Goal: Transaction & Acquisition: Purchase product/service

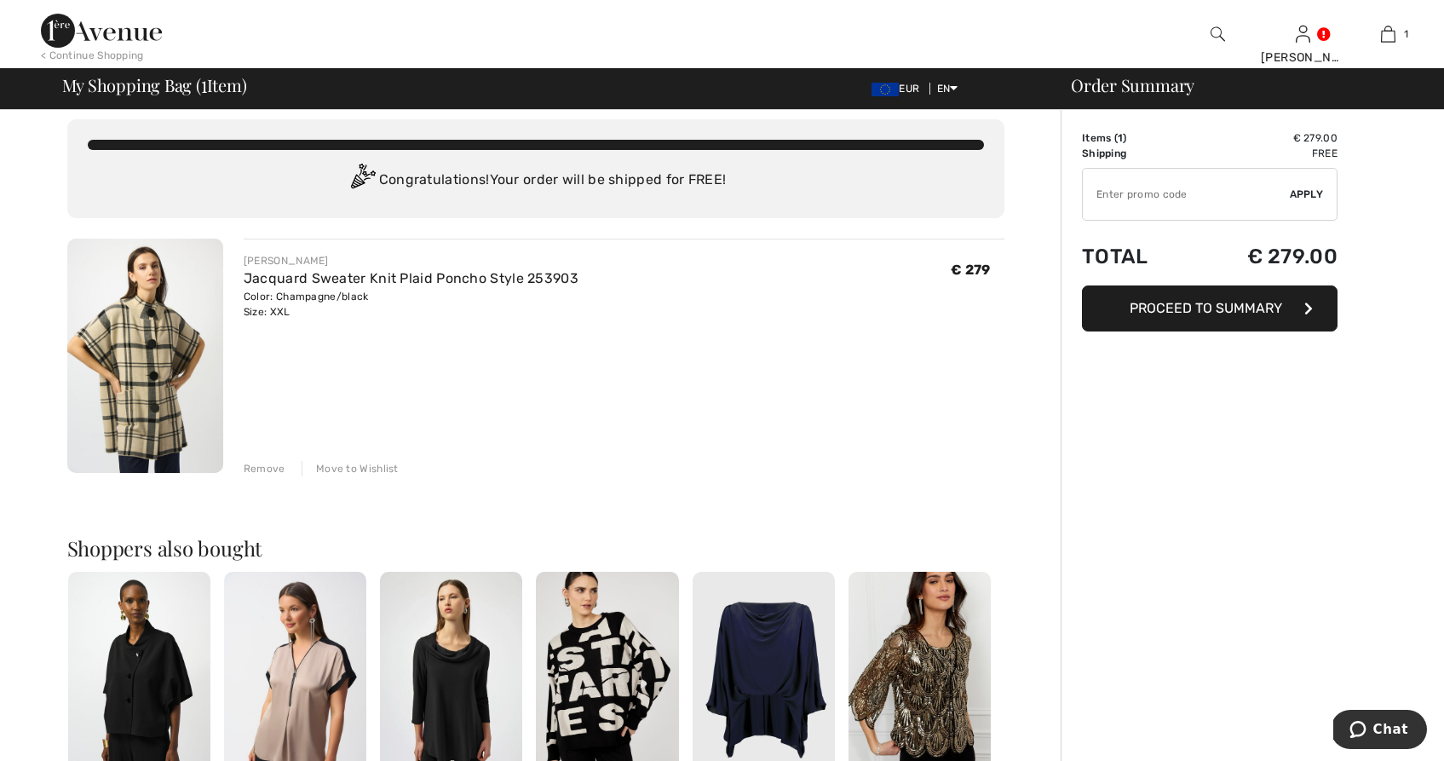
scroll to position [6, 0]
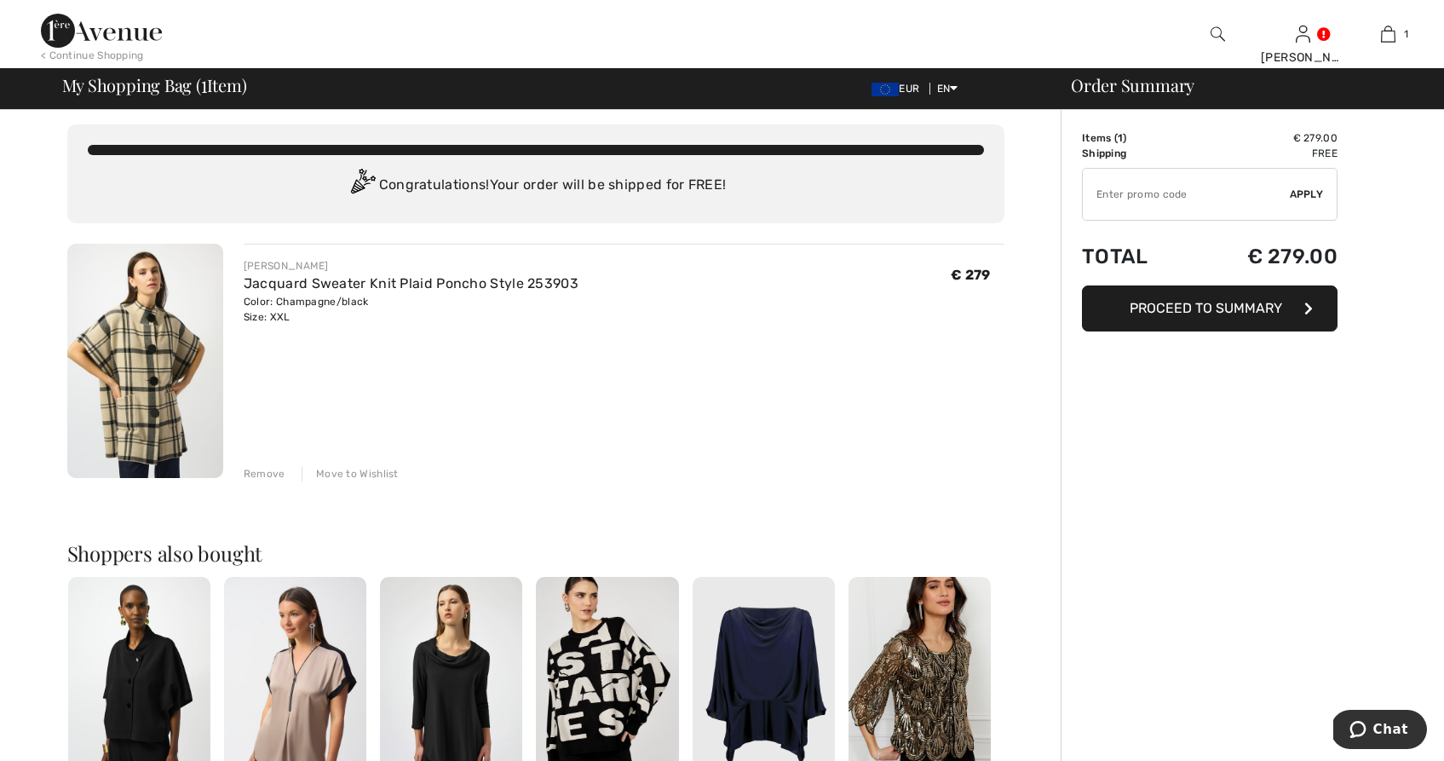
click at [117, 34] on img at bounding box center [101, 31] width 121 height 34
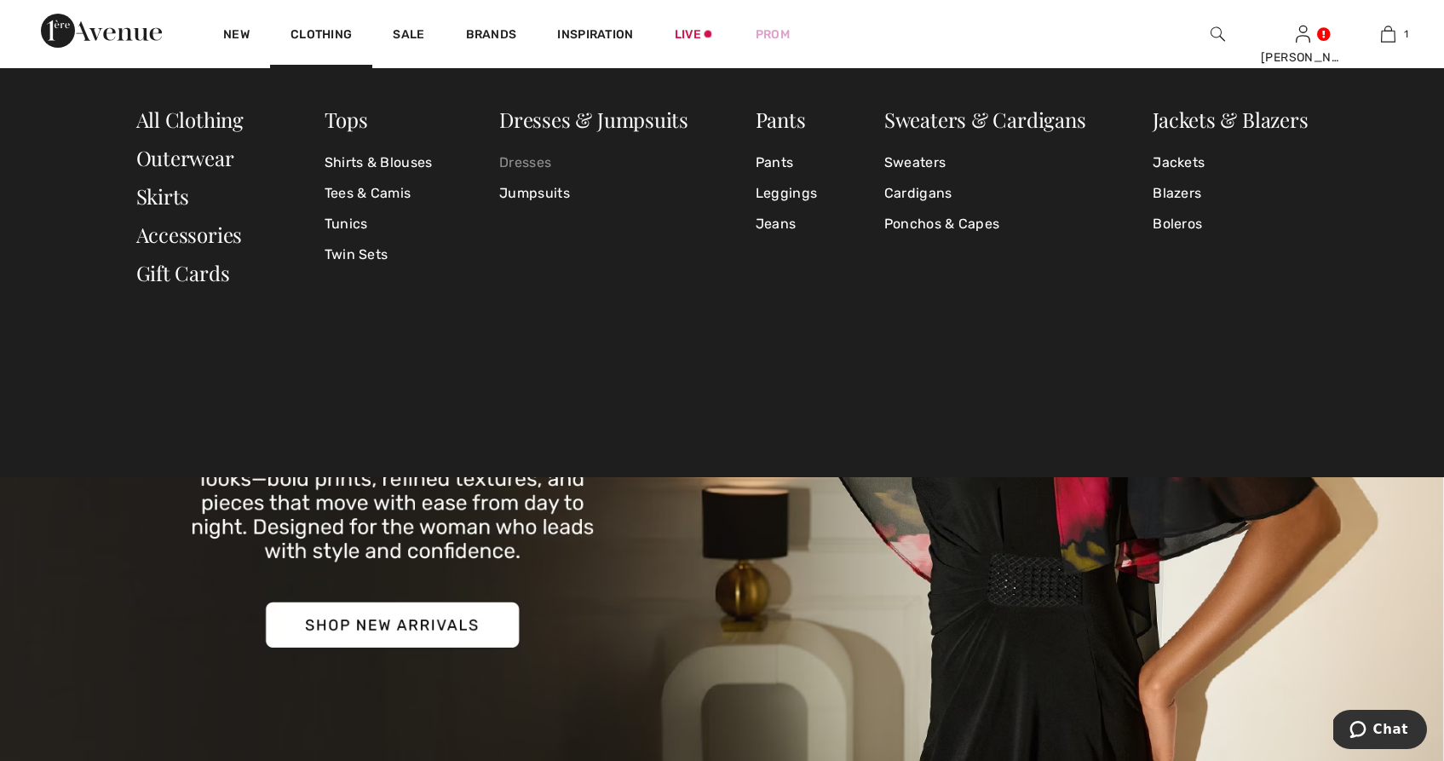
click at [532, 166] on link "Dresses" at bounding box center [593, 162] width 189 height 31
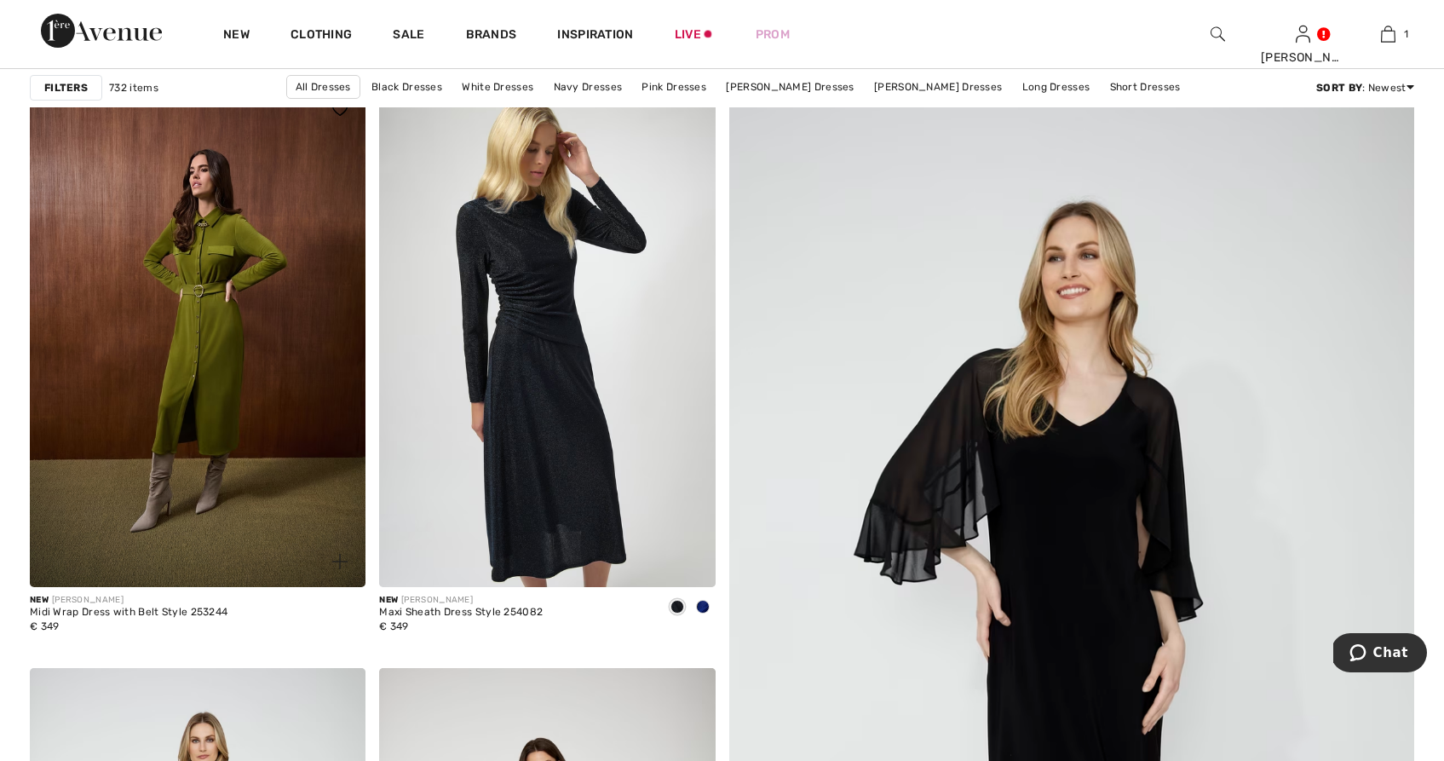
scroll to position [169, 0]
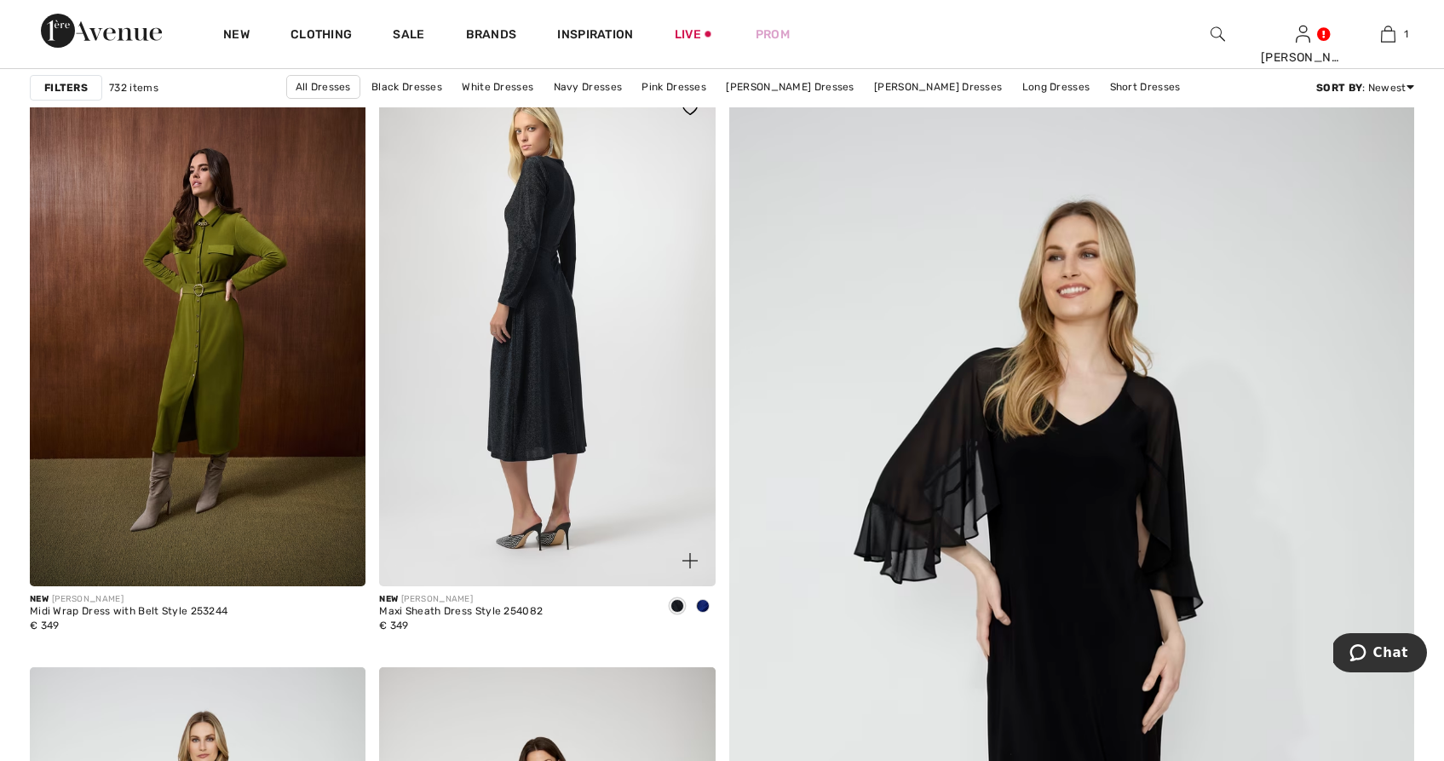
click at [560, 329] on img at bounding box center [547, 335] width 336 height 504
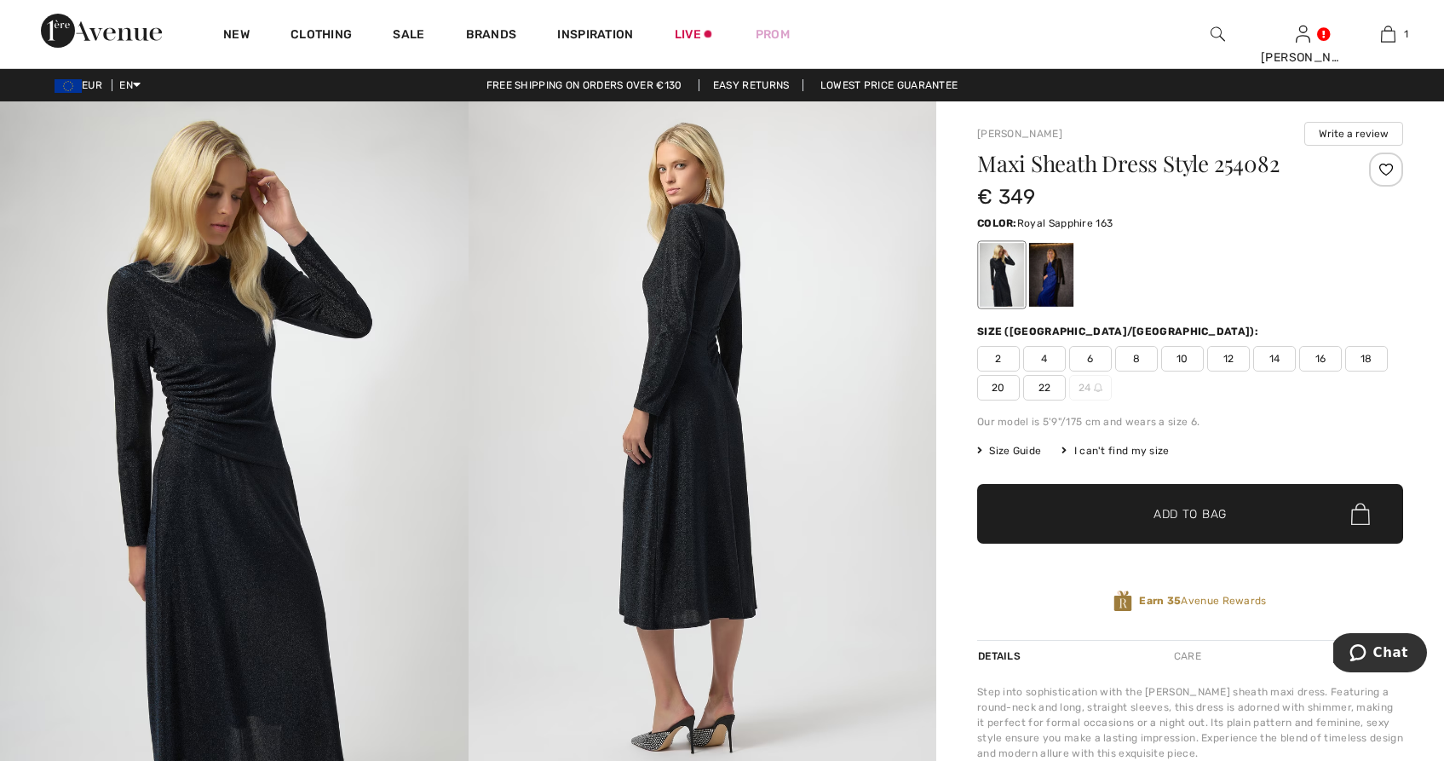
click at [1058, 284] on div at bounding box center [1051, 275] width 44 height 64
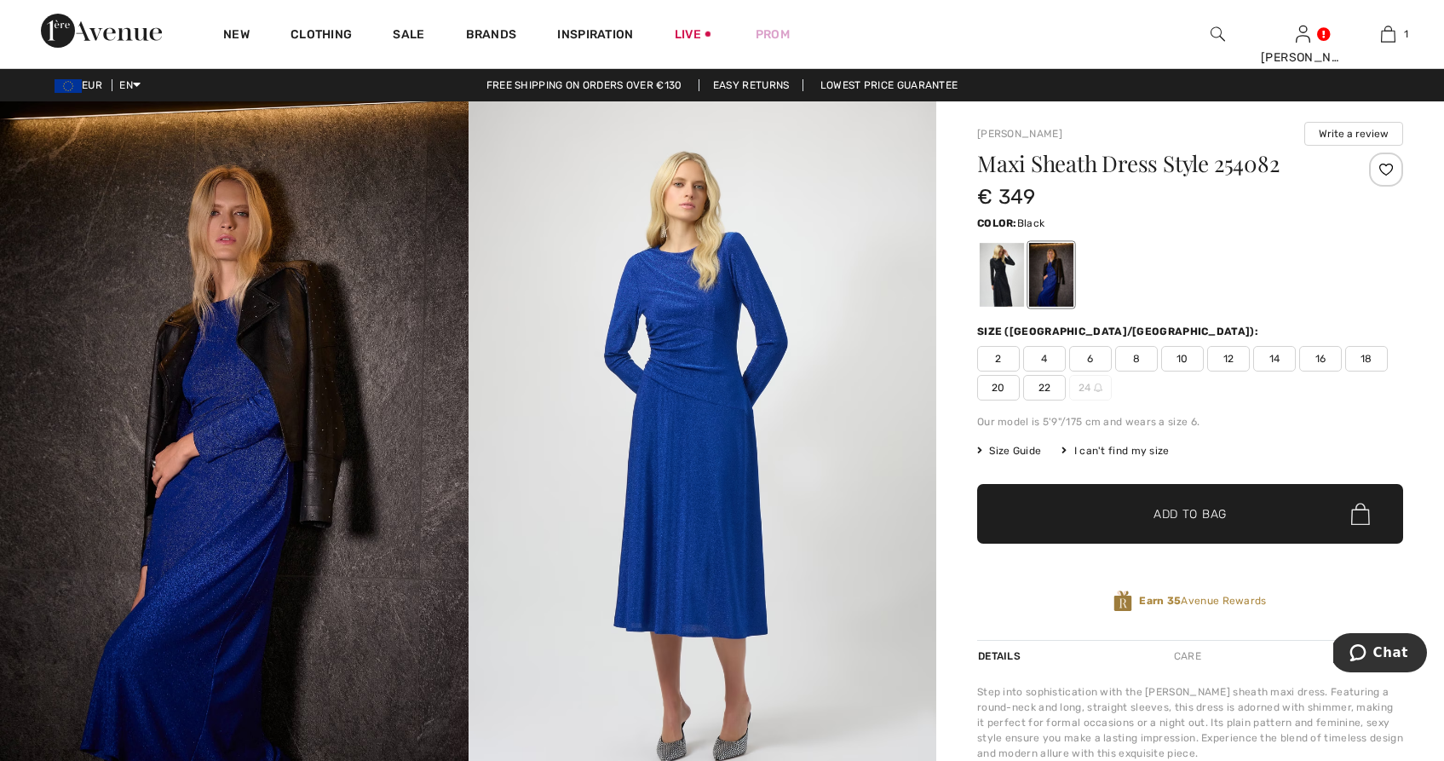
click at [980, 272] on div at bounding box center [1002, 275] width 44 height 64
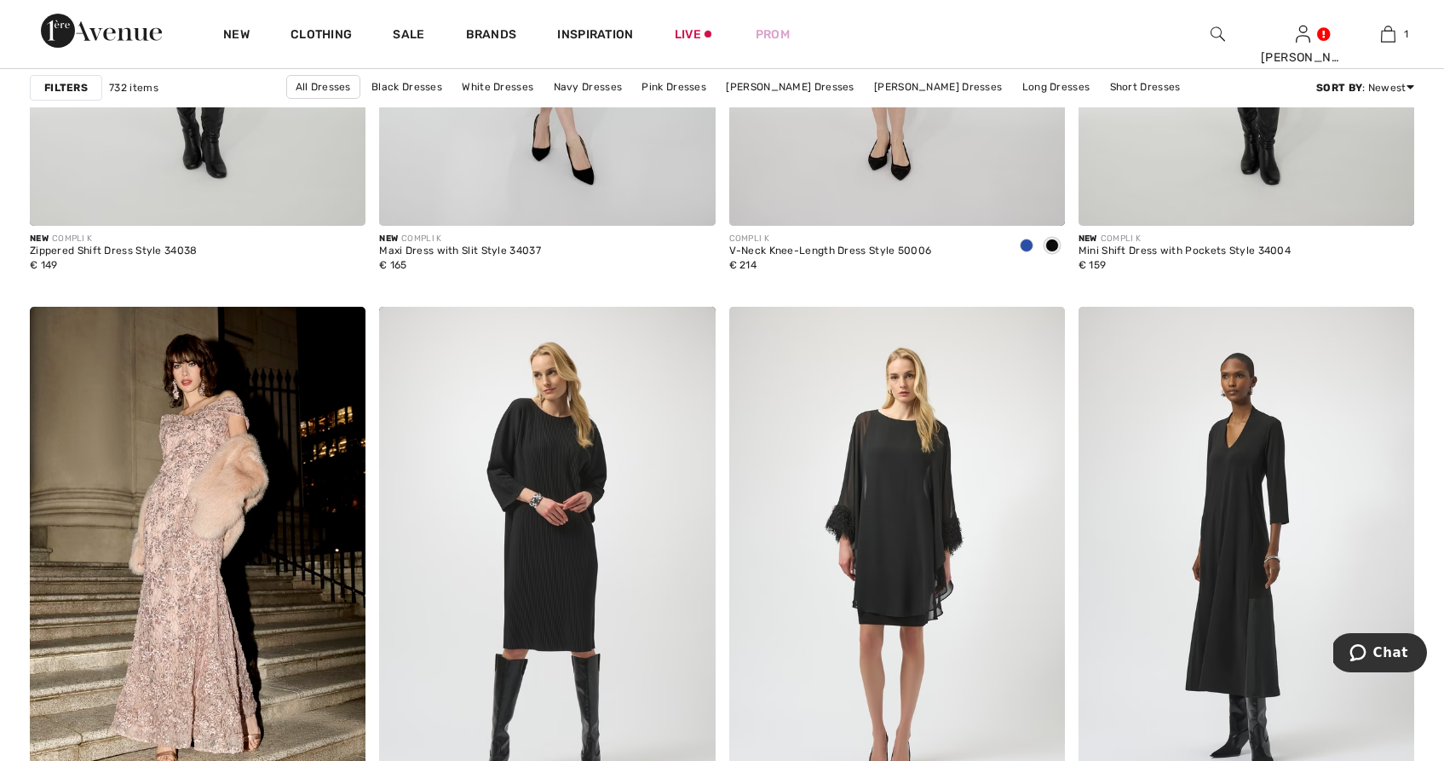
scroll to position [1730, 0]
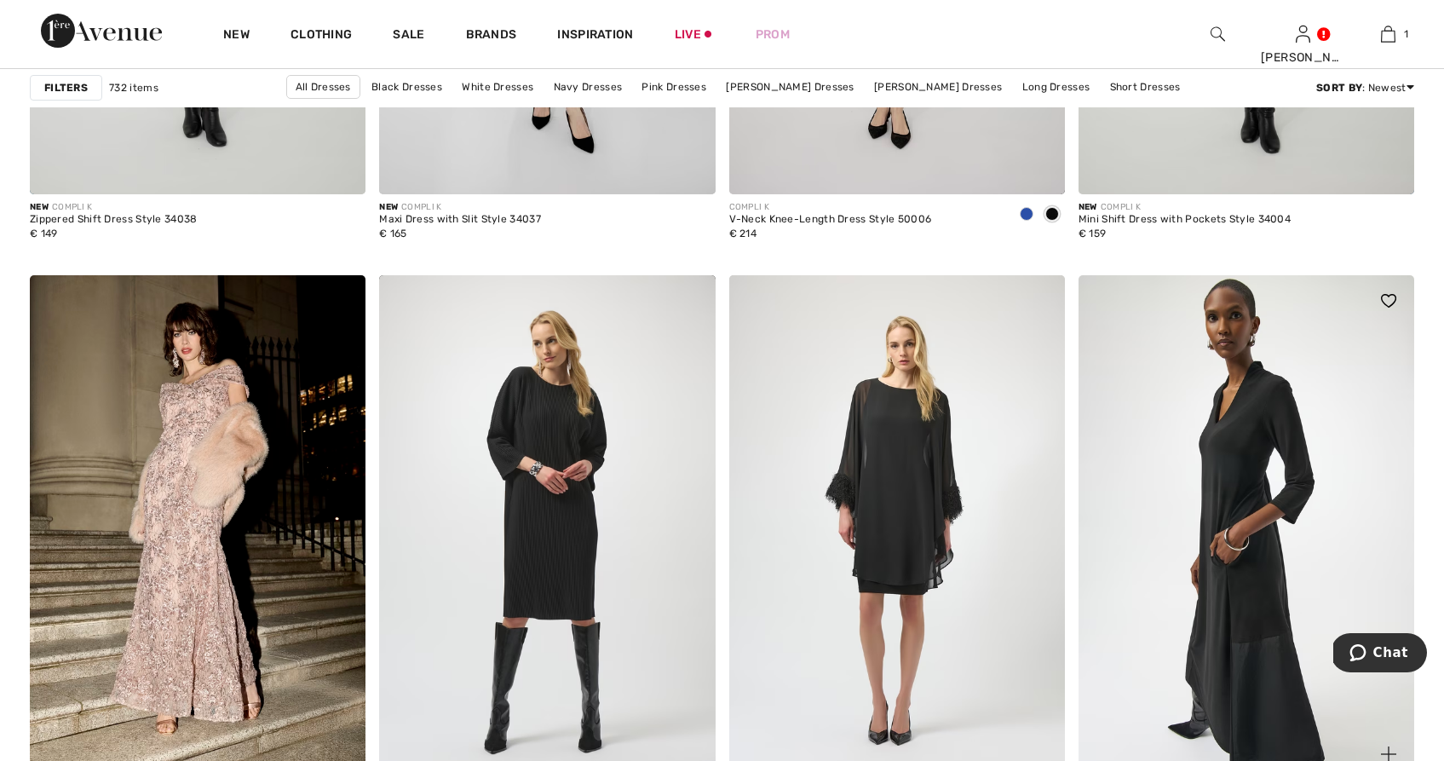
click at [1259, 630] on img at bounding box center [1247, 527] width 336 height 504
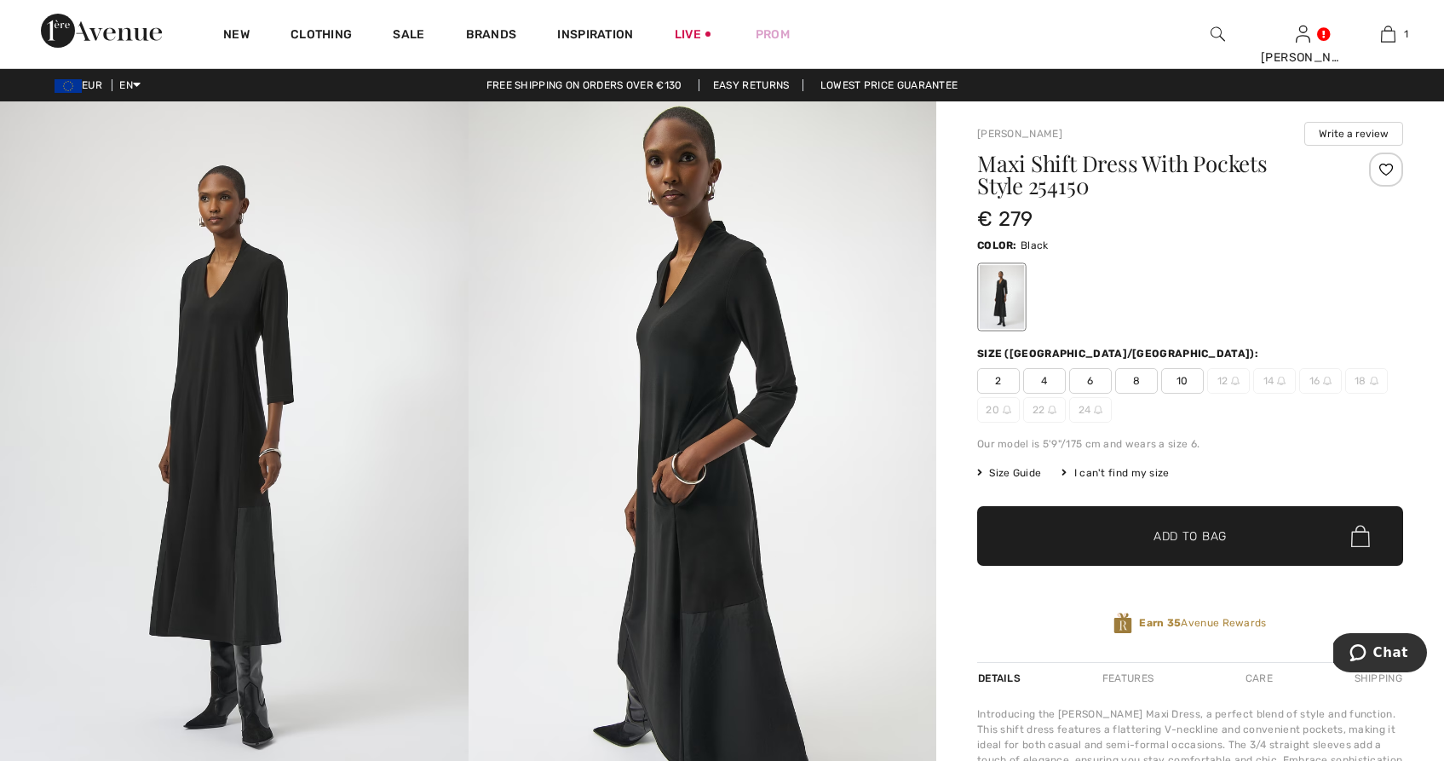
click at [1146, 469] on div "I can't find my size" at bounding box center [1115, 472] width 107 height 15
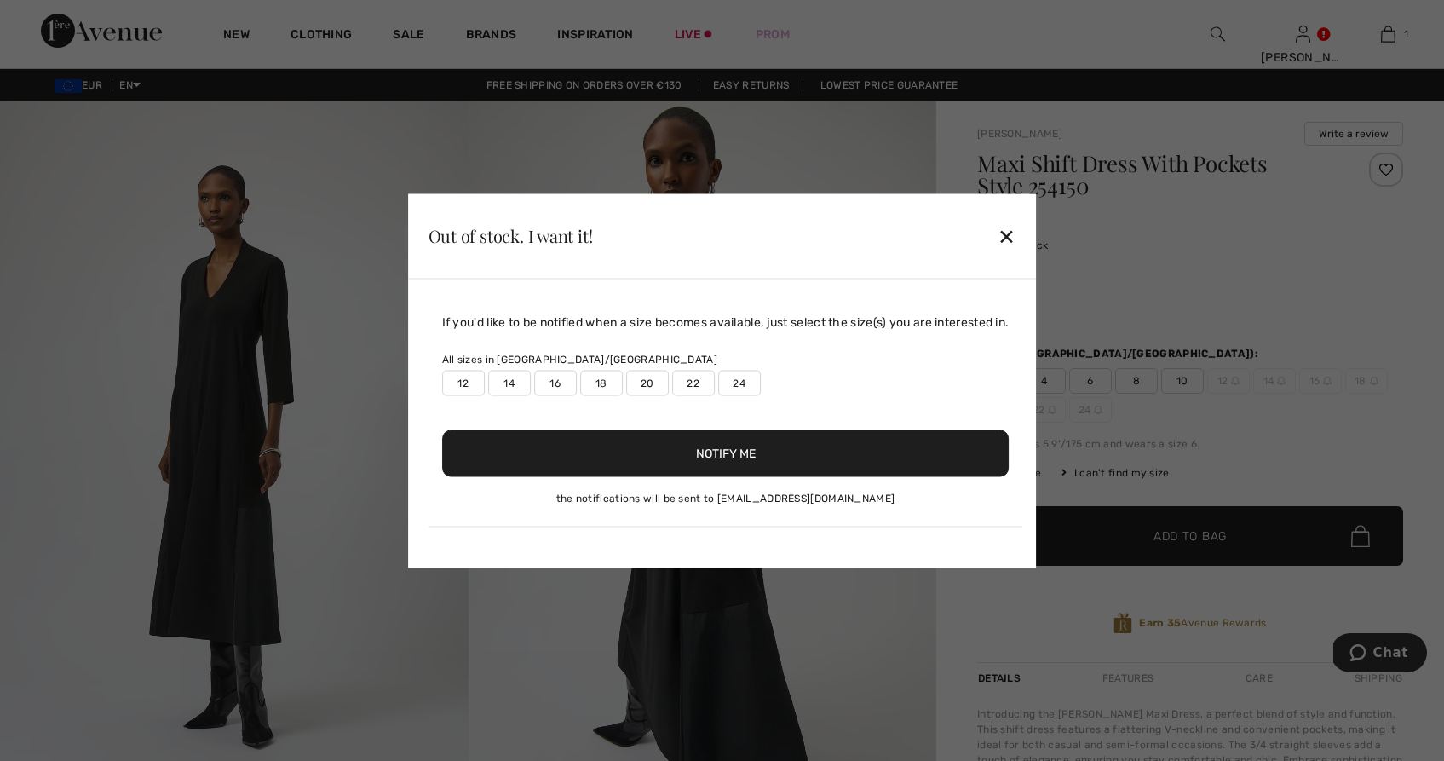
click at [641, 384] on label "20" at bounding box center [647, 383] width 43 height 26
click at [738, 453] on button "Notify Me" at bounding box center [725, 452] width 567 height 47
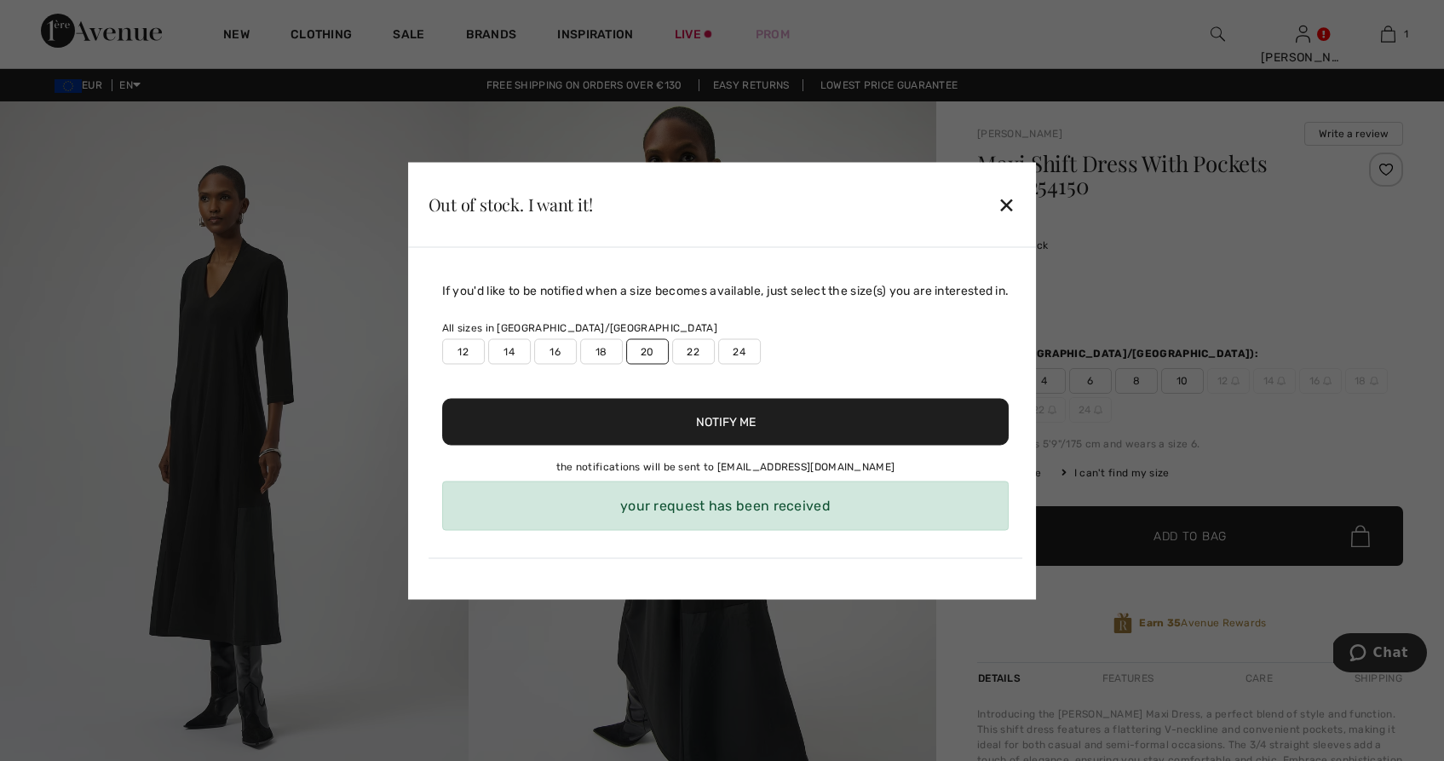
click at [1016, 198] on div "✕" at bounding box center [1007, 205] width 18 height 36
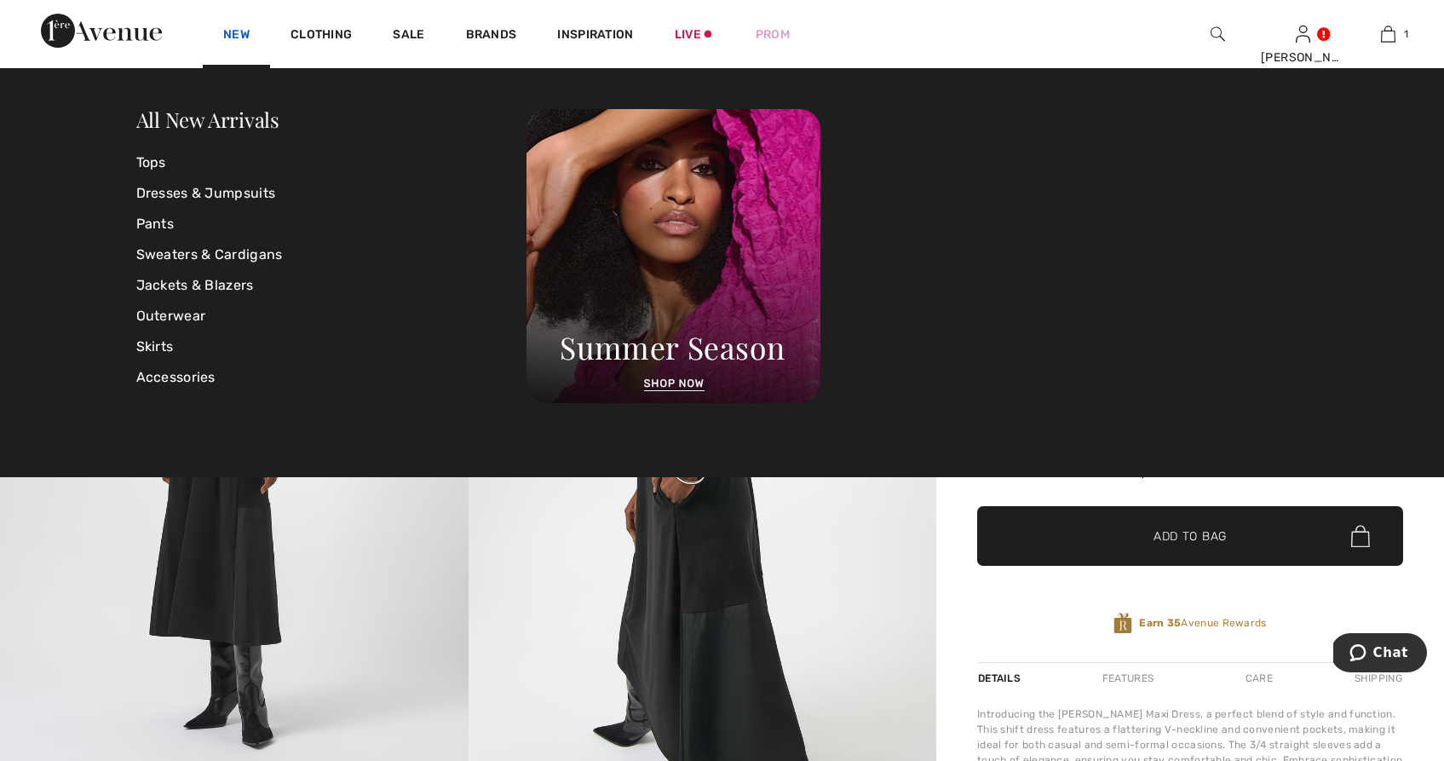
click at [224, 36] on link "New" at bounding box center [236, 36] width 26 height 18
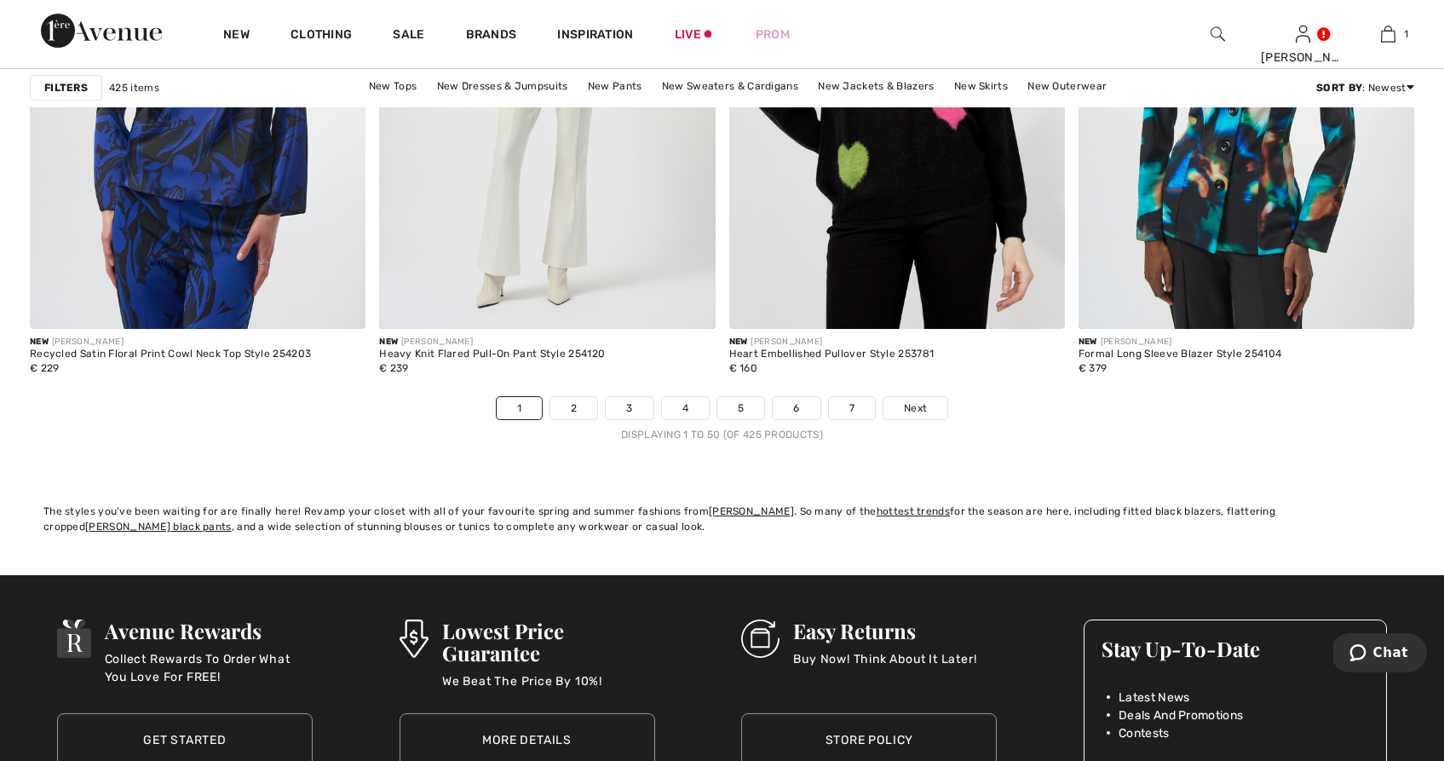
scroll to position [8734, 0]
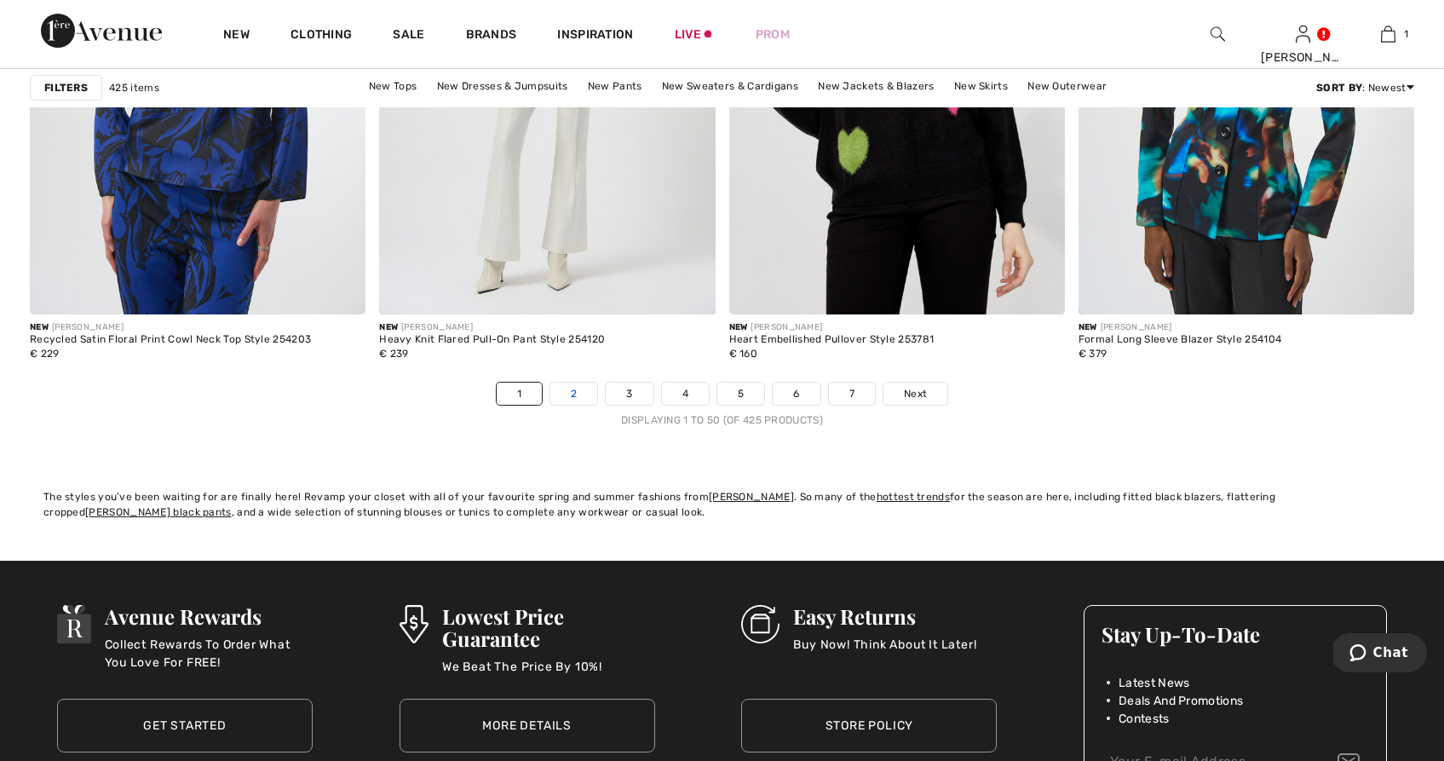
click at [577, 400] on link "2" at bounding box center [573, 394] width 47 height 22
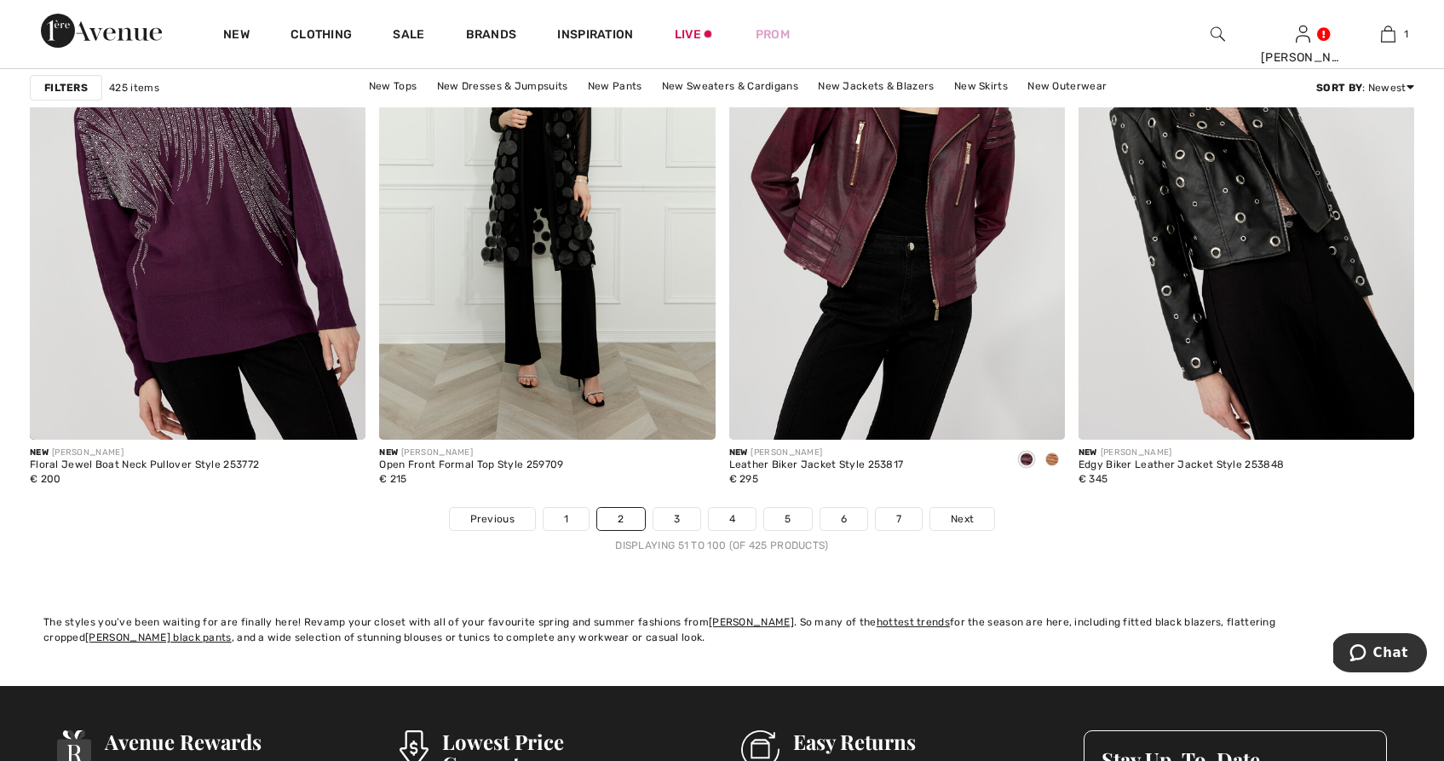
scroll to position [8615, 0]
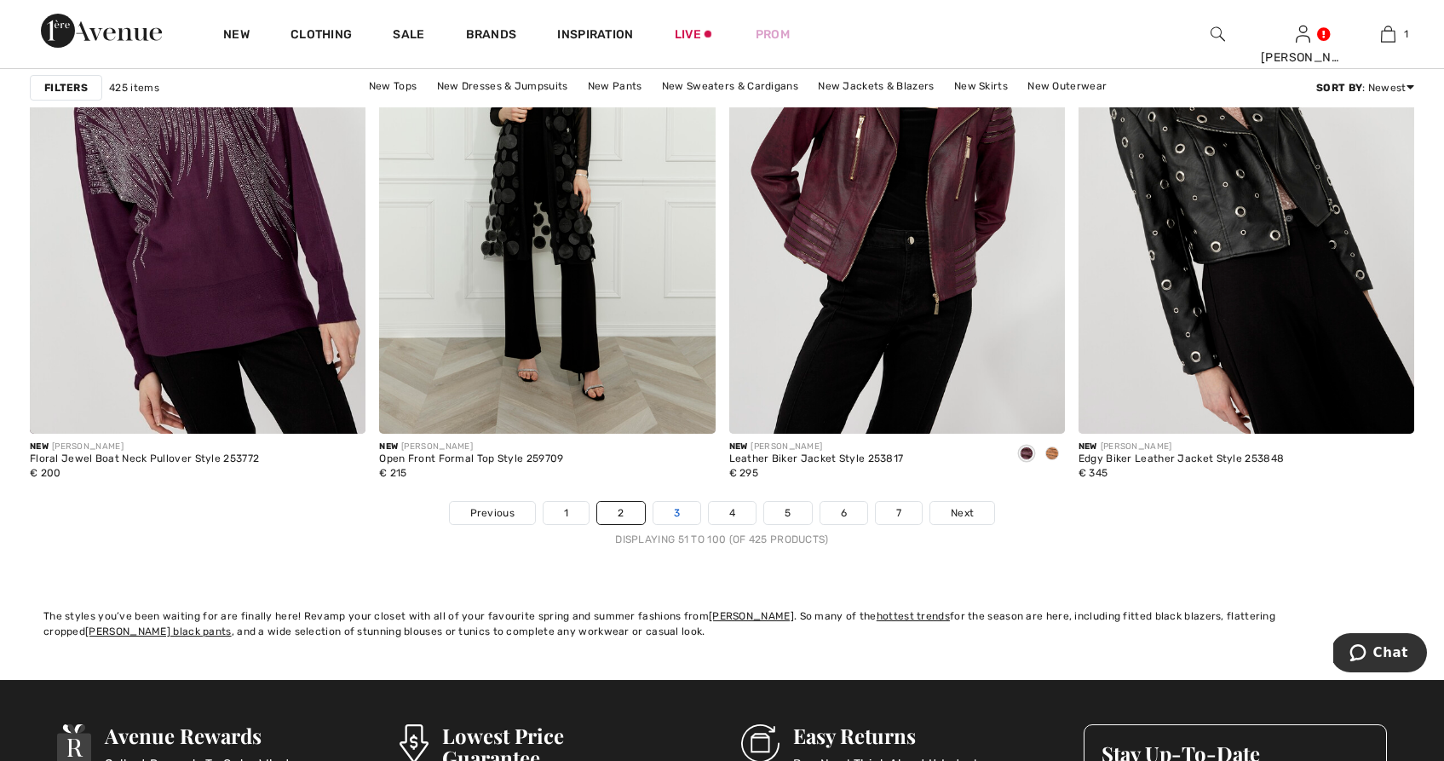
click at [676, 509] on link "3" at bounding box center [676, 513] width 47 height 22
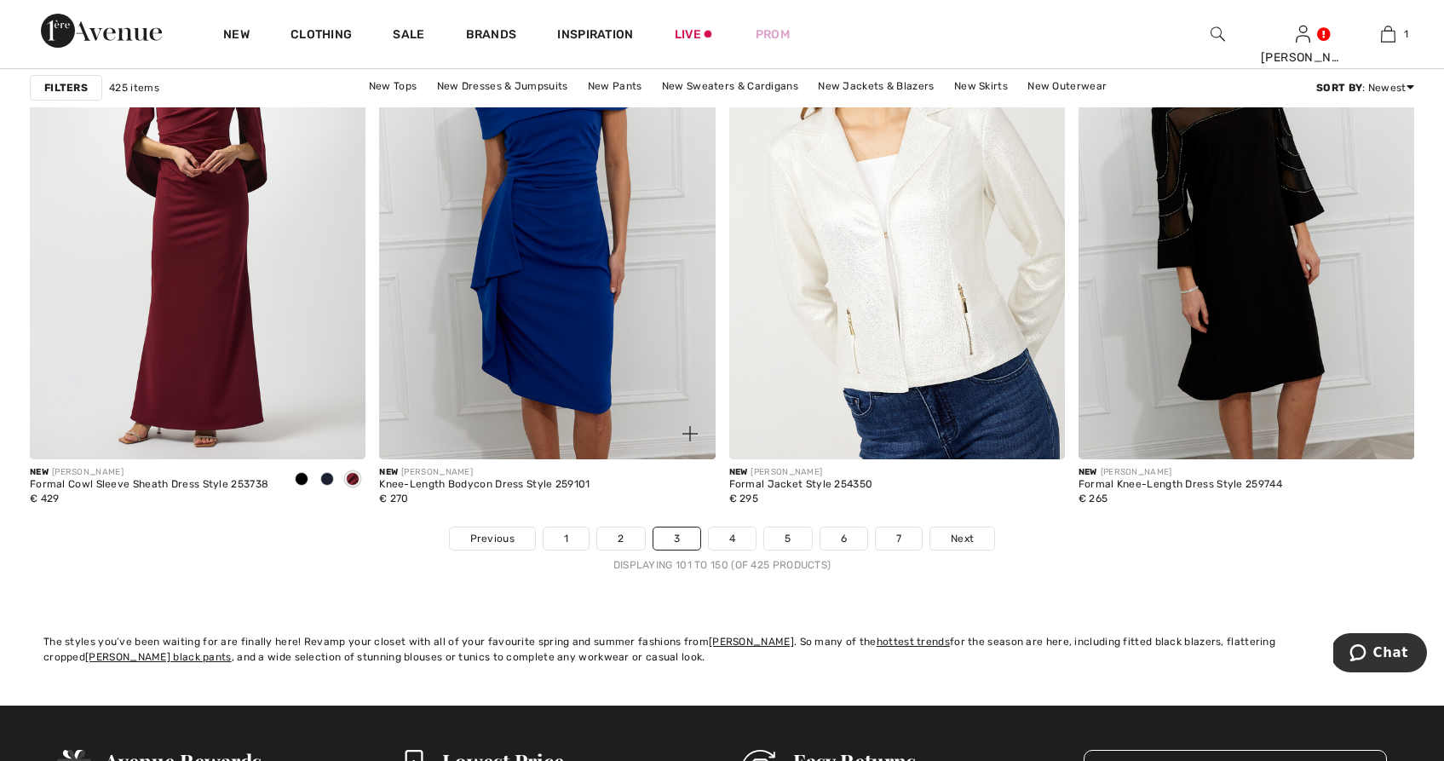
scroll to position [8669, 0]
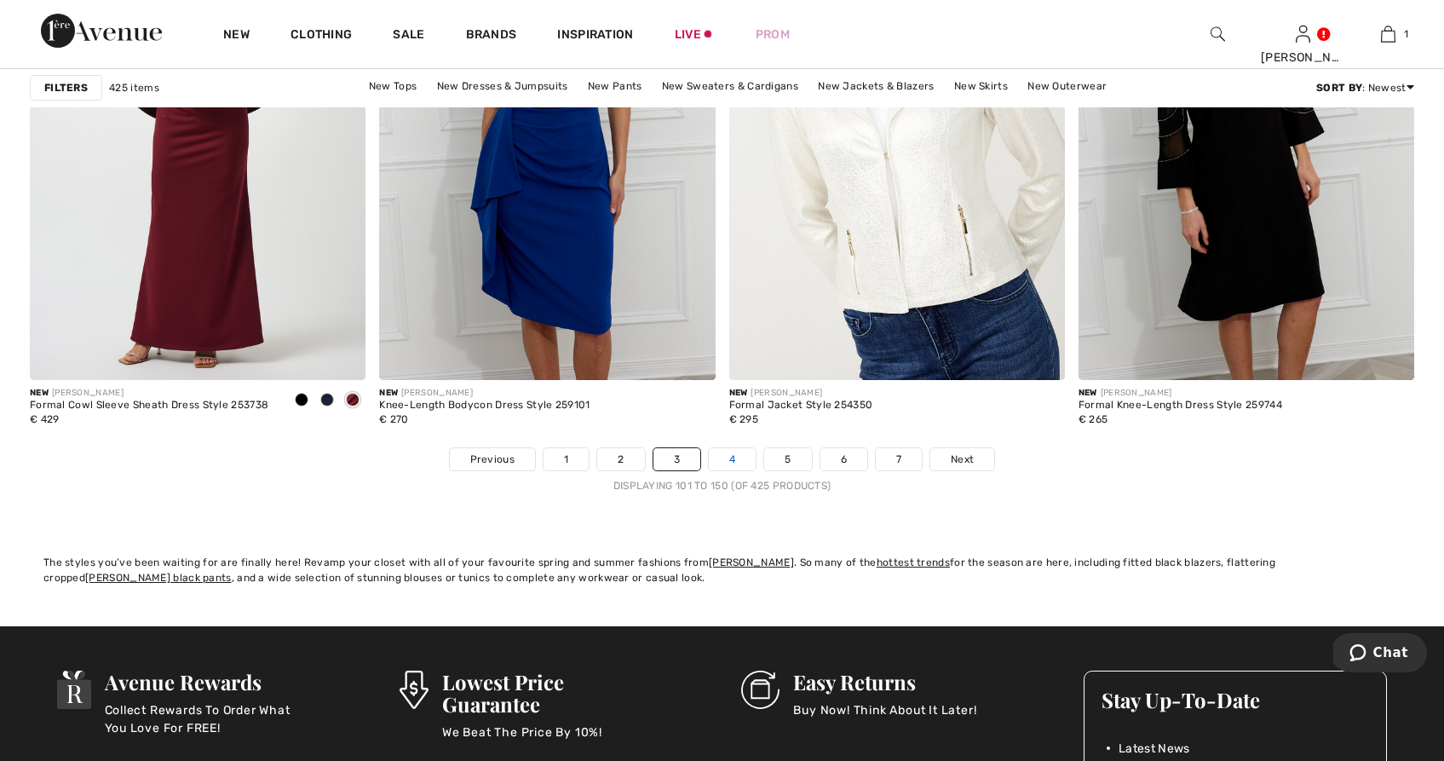
click at [734, 467] on link "4" at bounding box center [732, 459] width 47 height 22
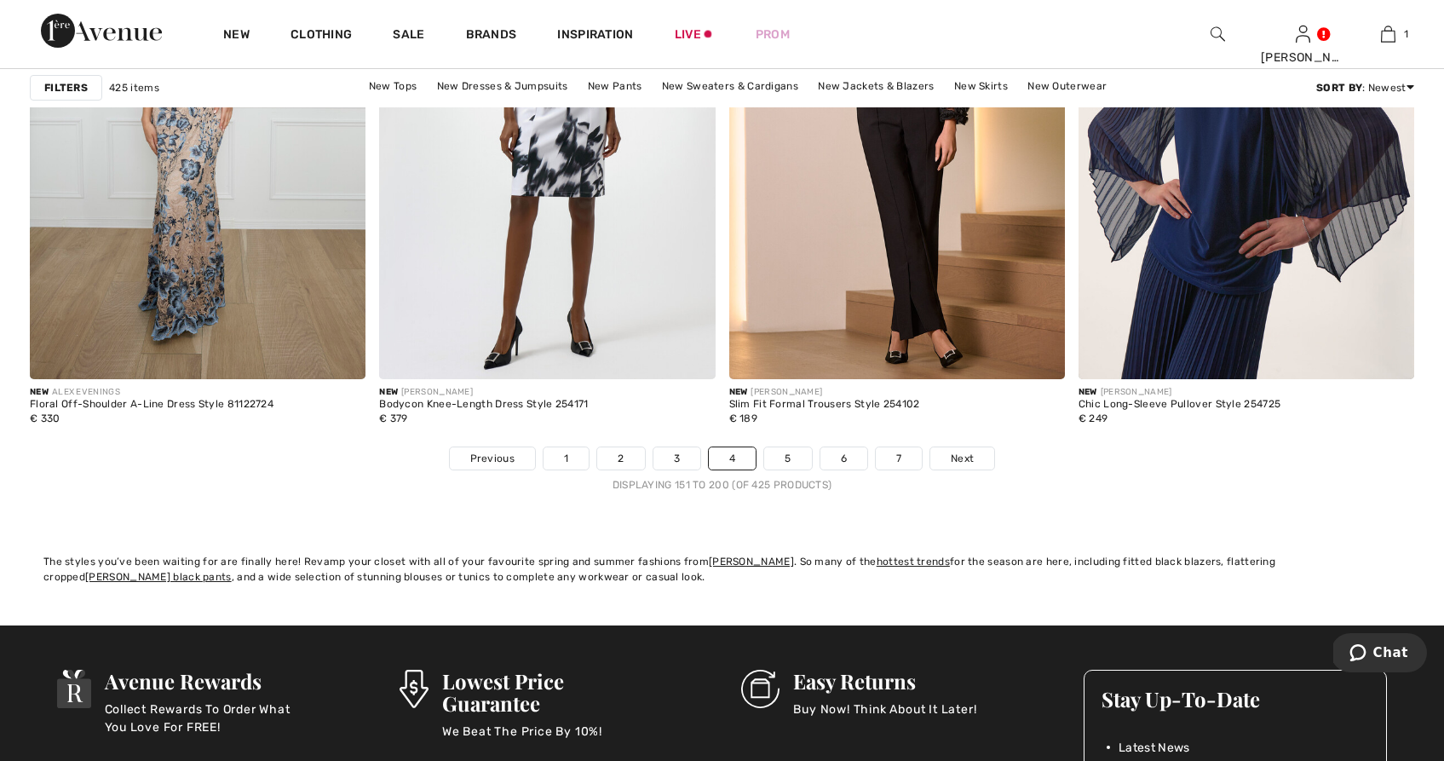
scroll to position [8670, 0]
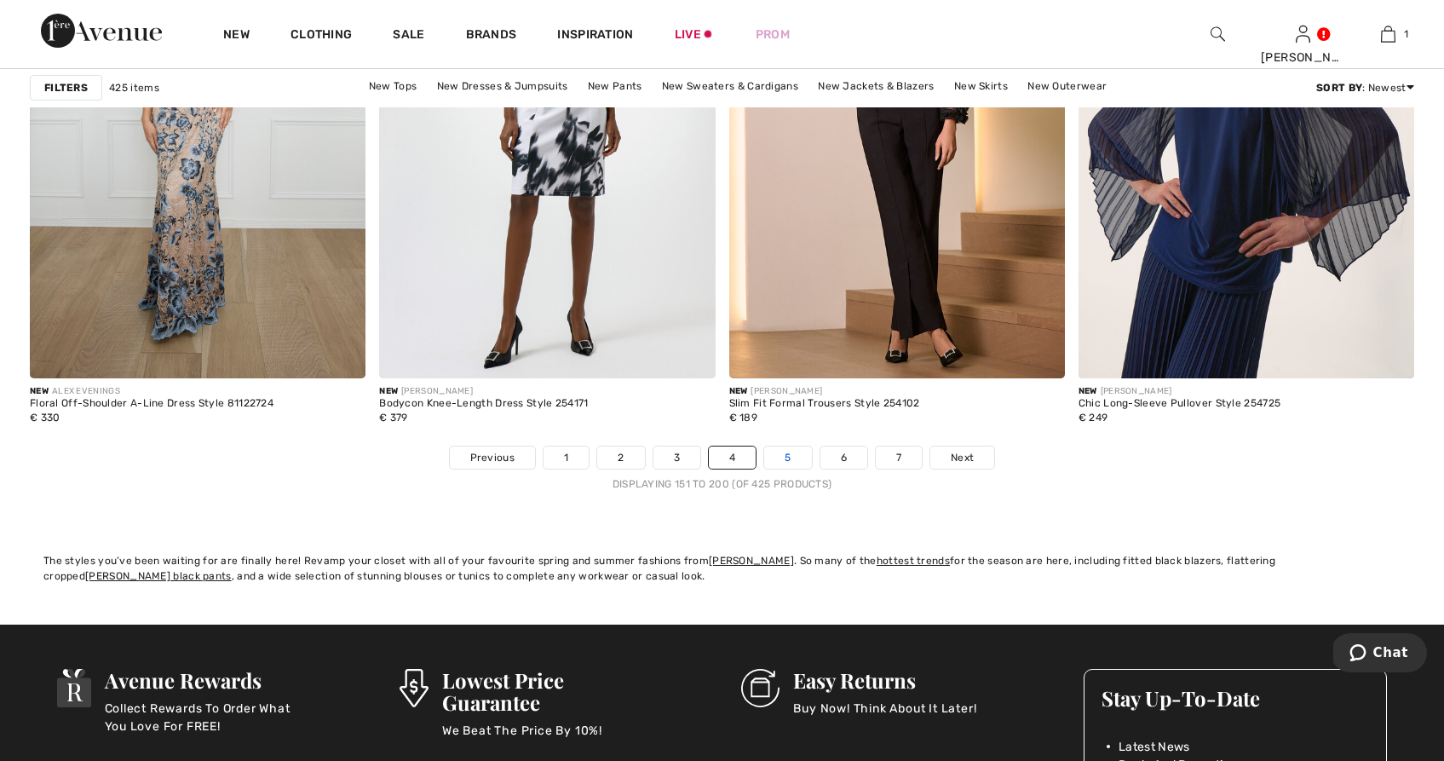
click at [794, 452] on link "5" at bounding box center [787, 457] width 47 height 22
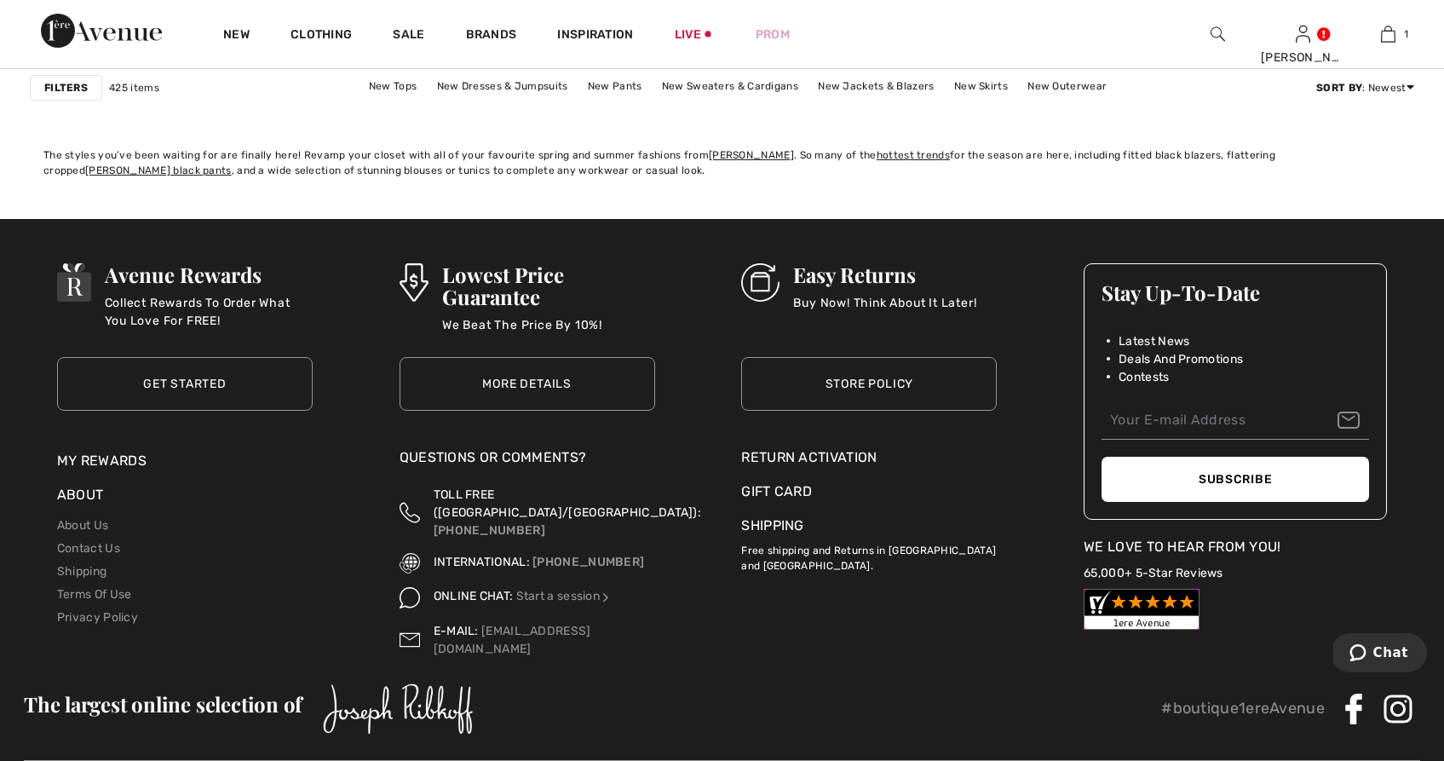
scroll to position [9078, 0]
